Goal: Information Seeking & Learning: Learn about a topic

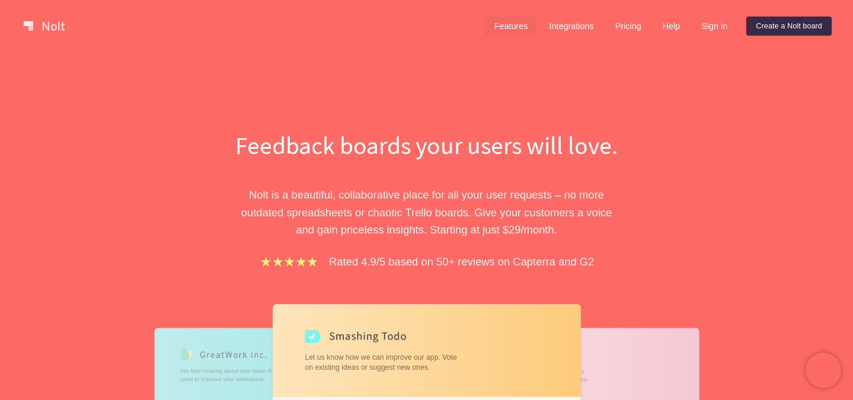
click at [494, 21] on link "Features" at bounding box center [511, 26] width 53 height 19
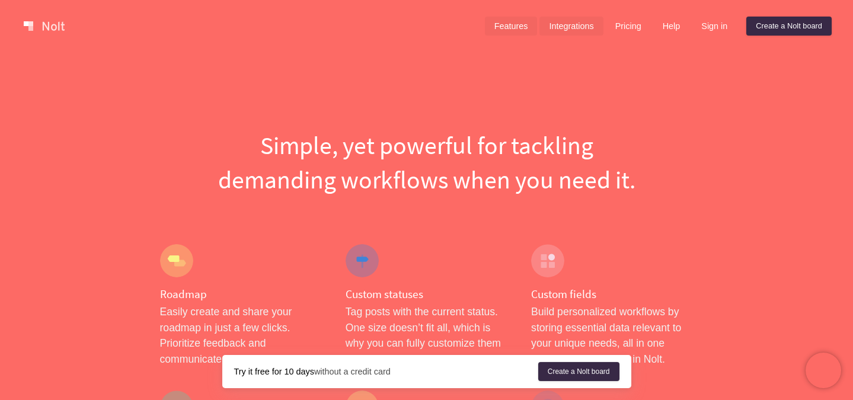
click at [562, 28] on link "Integrations" at bounding box center [571, 26] width 63 height 19
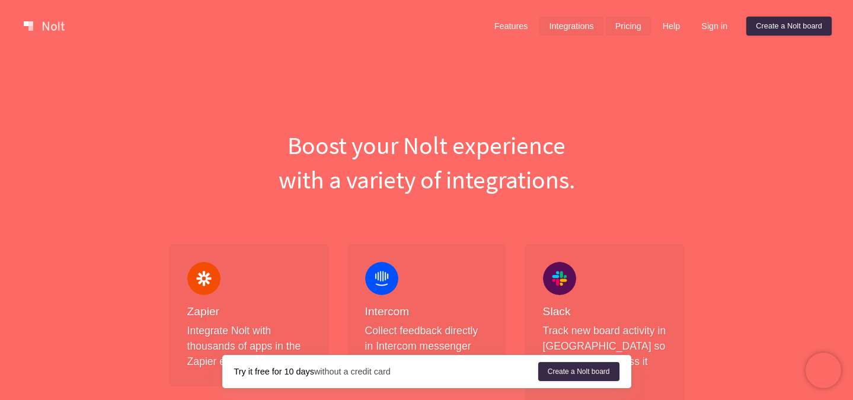
click at [617, 27] on link "Pricing" at bounding box center [628, 26] width 45 height 19
